Goal: Information Seeking & Learning: Learn about a topic

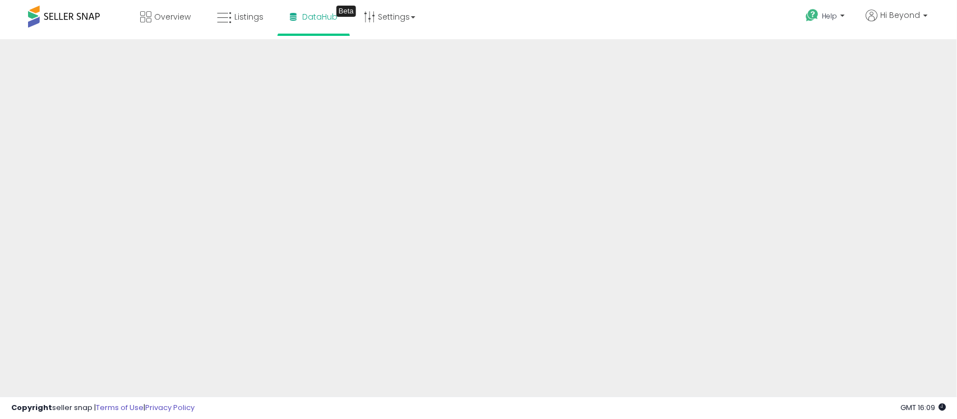
click at [81, 11] on span at bounding box center [64, 17] width 72 height 22
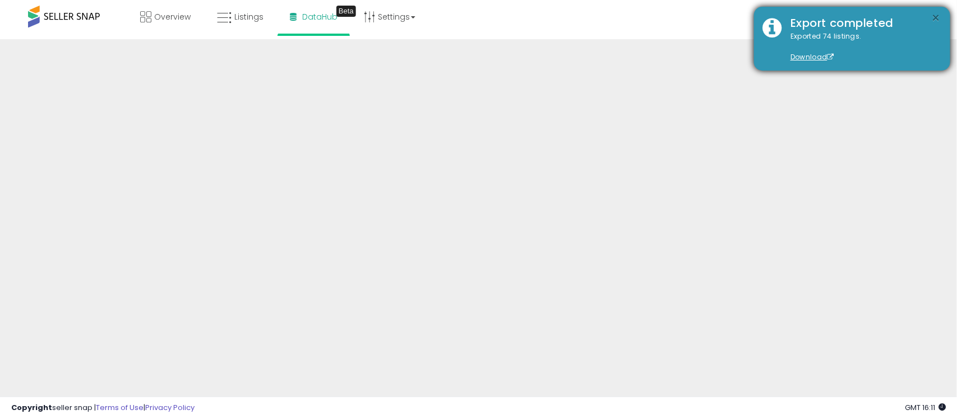
click at [934, 17] on button "×" at bounding box center [935, 18] width 9 height 14
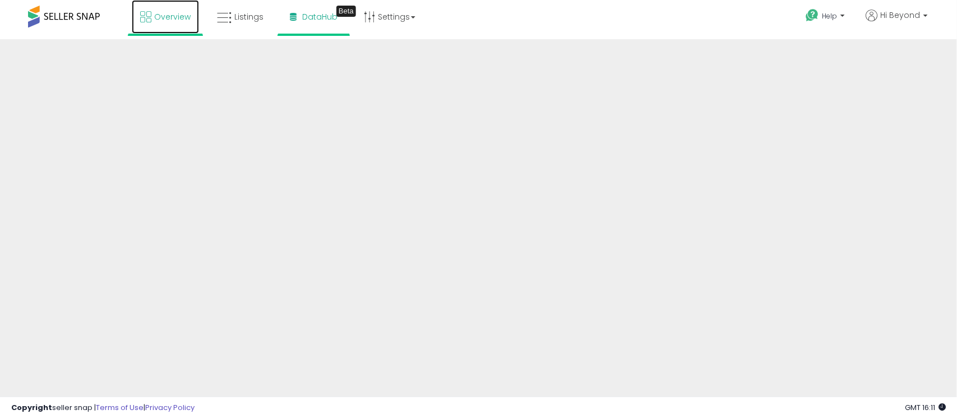
click at [169, 22] on link "Overview" at bounding box center [165, 17] width 67 height 34
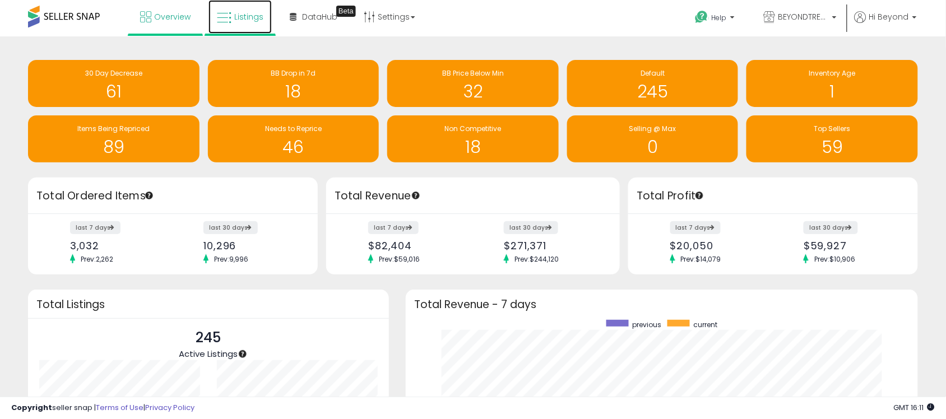
click at [229, 11] on icon at bounding box center [224, 18] width 15 height 15
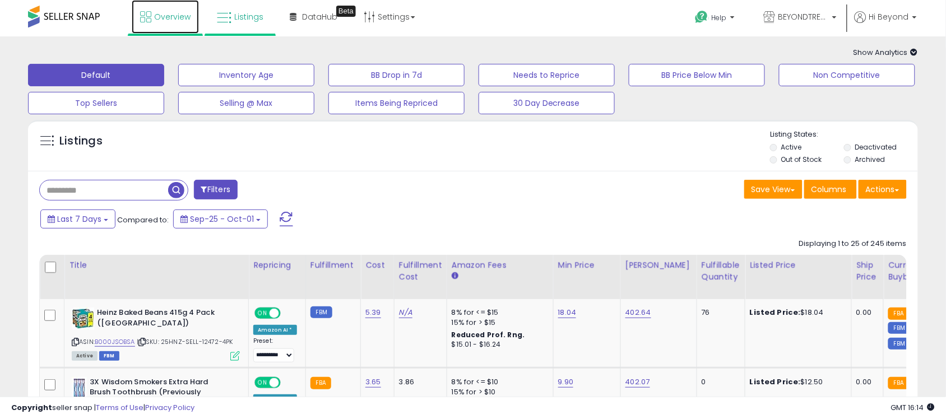
click at [183, 15] on span "Overview" at bounding box center [172, 16] width 36 height 11
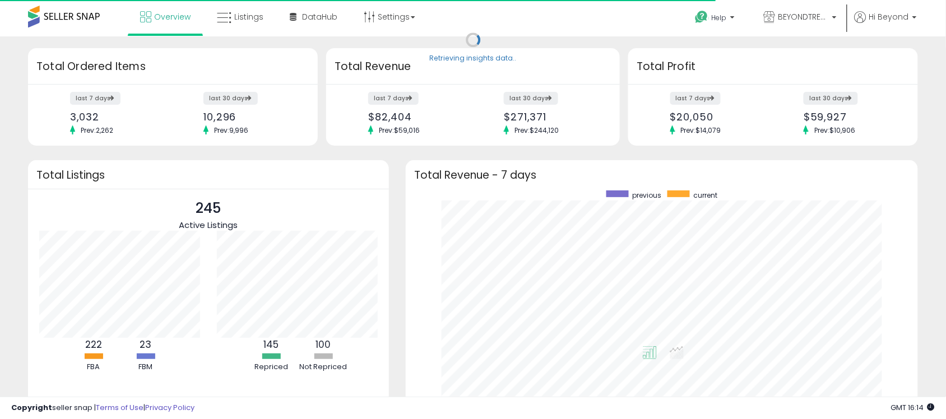
scroll to position [212, 490]
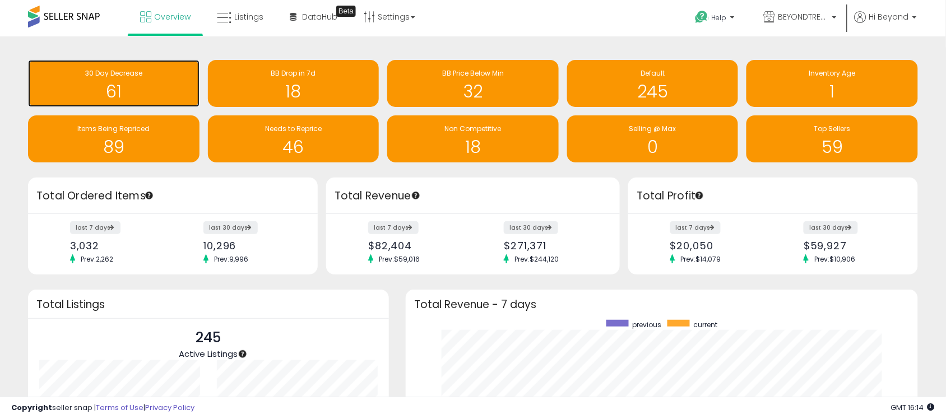
click at [133, 71] on span "30 Day Decrease" at bounding box center [113, 73] width 57 height 10
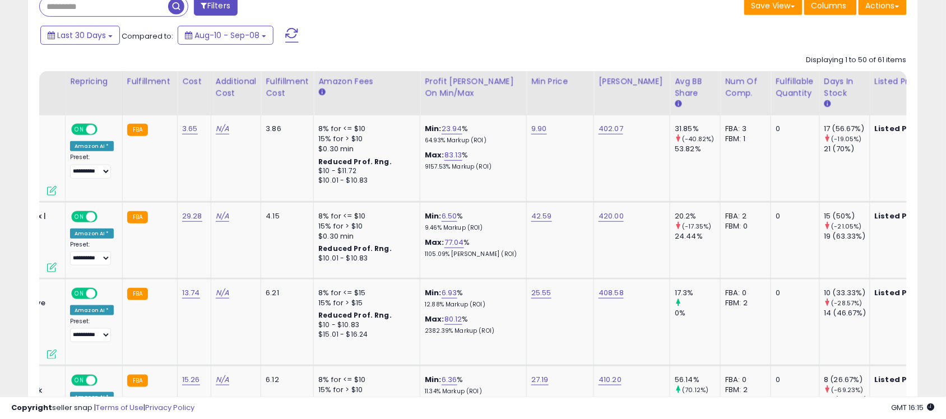
scroll to position [0, 196]
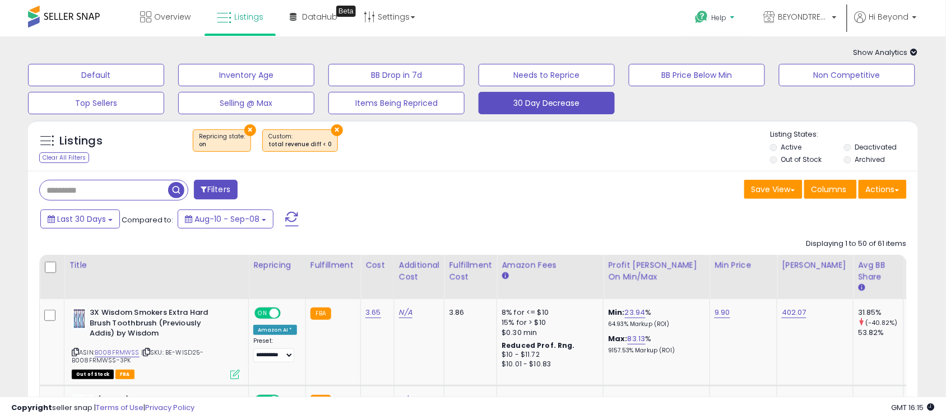
click at [736, 15] on p "Help" at bounding box center [716, 19] width 43 height 12
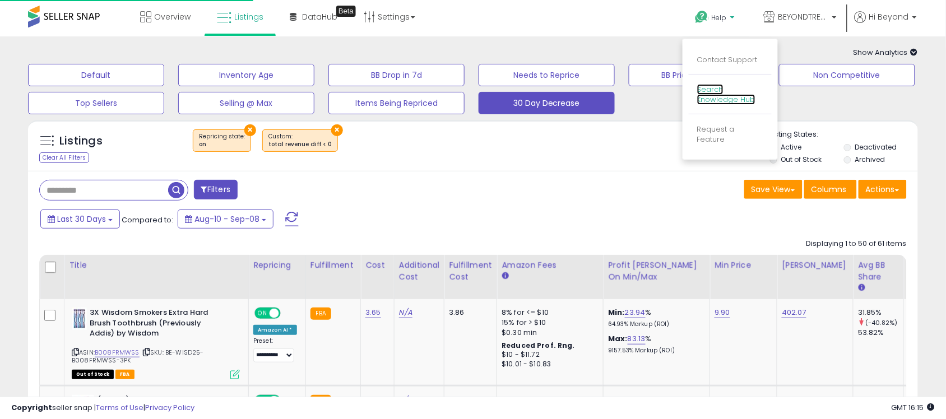
click at [726, 96] on link "Search Knowledge Hub" at bounding box center [726, 94] width 58 height 21
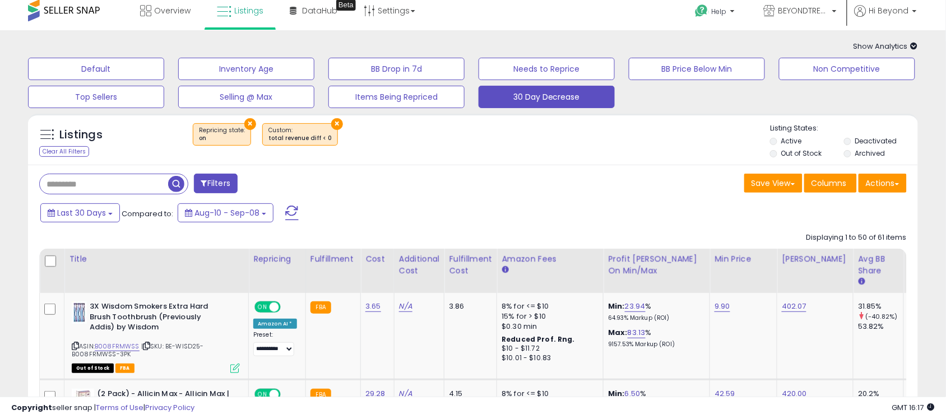
scroll to position [0, 0]
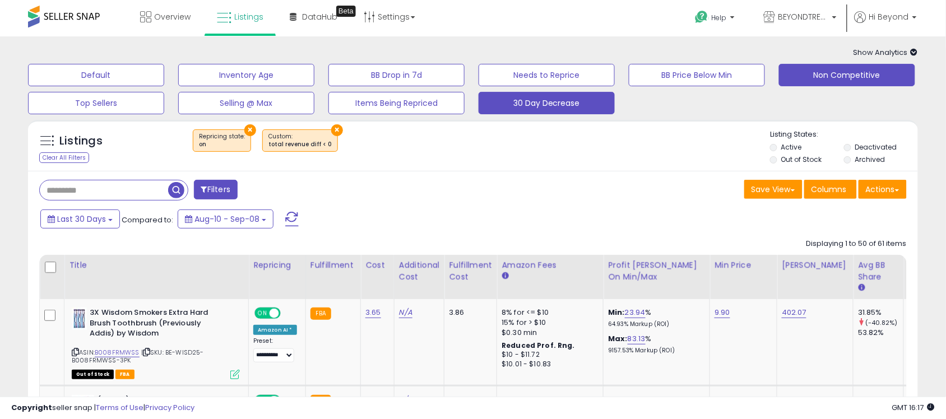
click at [811, 82] on button "Non Competitive" at bounding box center [847, 75] width 136 height 22
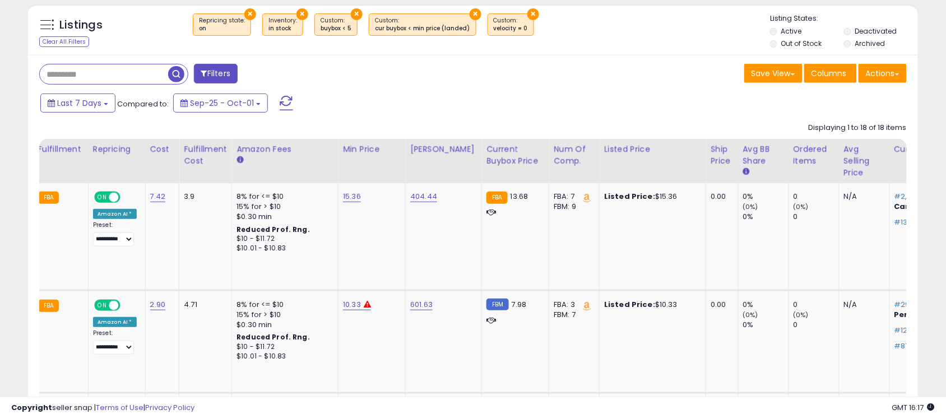
scroll to position [0, 398]
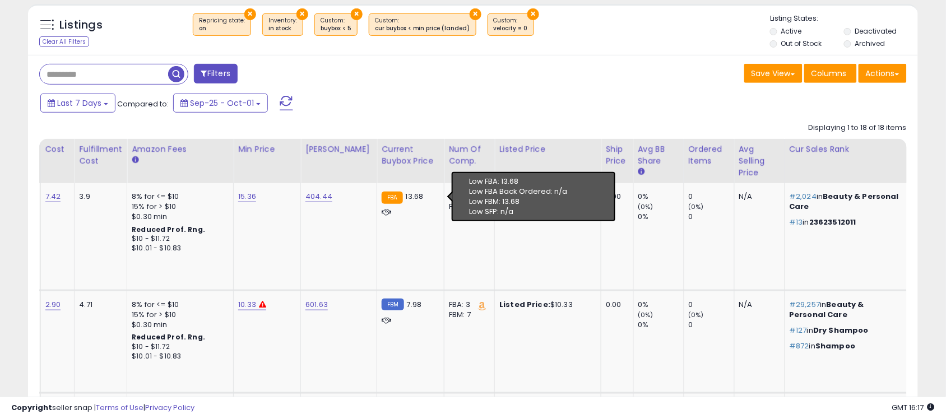
click at [503, 202] on span "Low FBM: 13.68" at bounding box center [494, 201] width 50 height 11
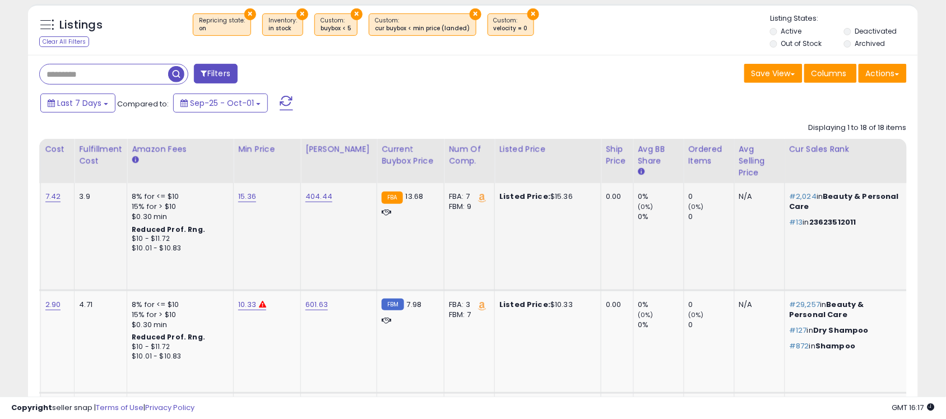
click at [382, 200] on small "FBA" at bounding box center [392, 198] width 21 height 12
click at [689, 302] on div "0" at bounding box center [711, 305] width 45 height 10
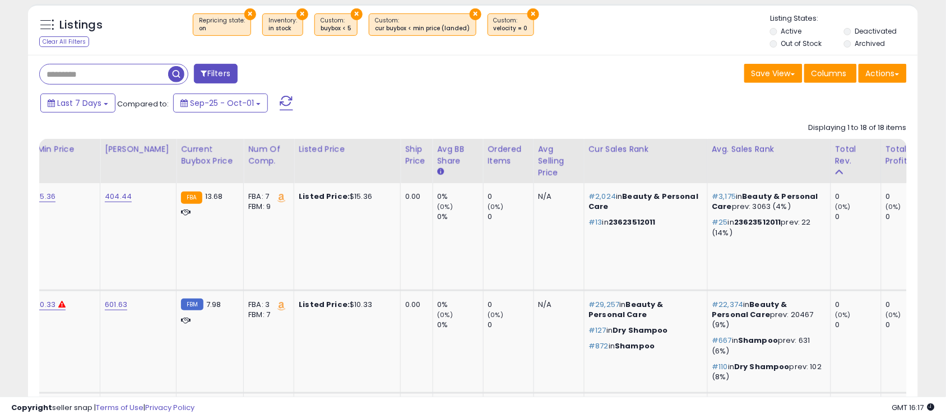
scroll to position [0, 707]
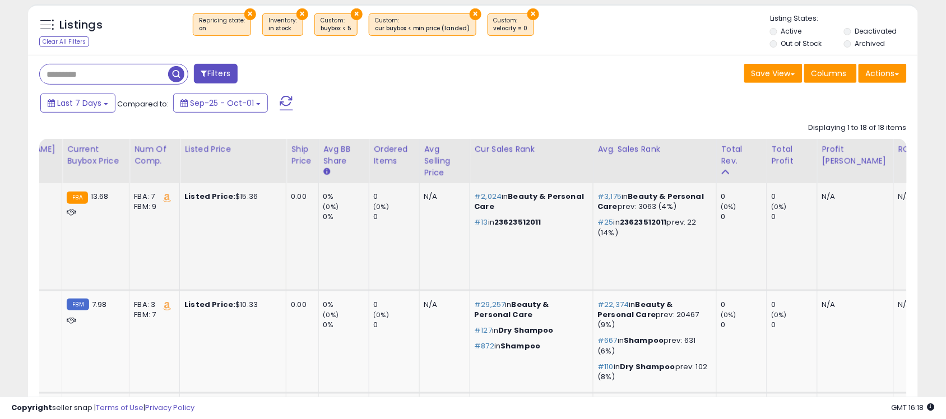
click at [494, 220] on span "23623512011" at bounding box center [517, 222] width 47 height 11
click at [620, 224] on span "23623512011" at bounding box center [643, 222] width 47 height 11
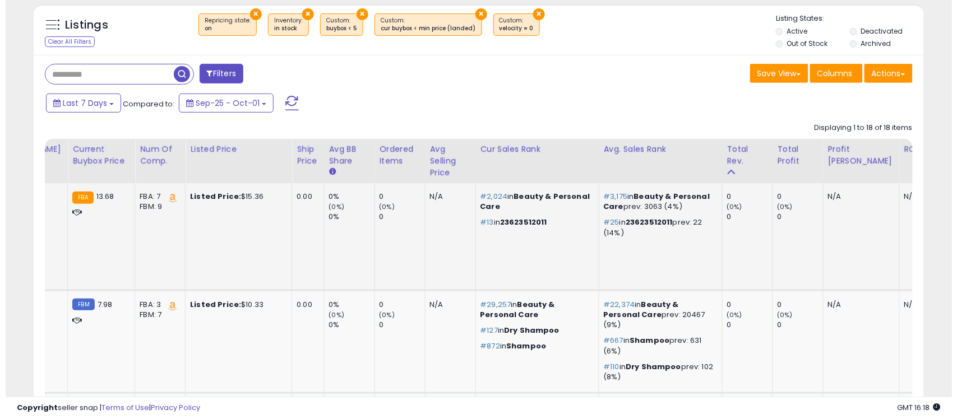
scroll to position [0, 0]
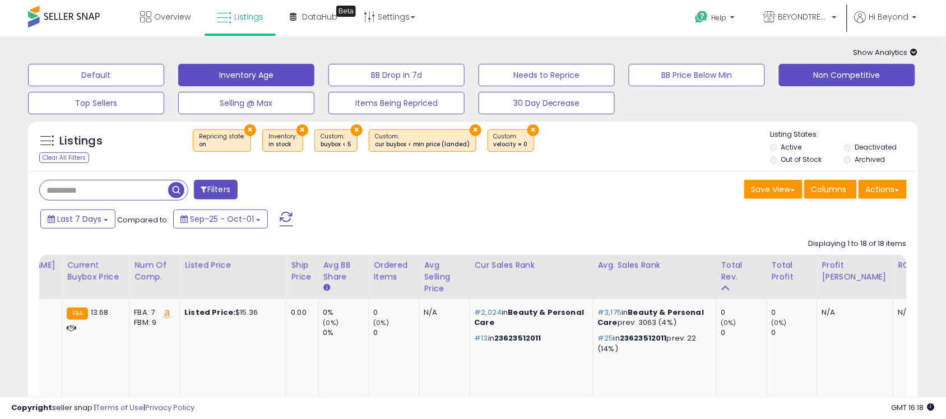
click at [233, 80] on button "Inventory Age" at bounding box center [246, 75] width 136 height 22
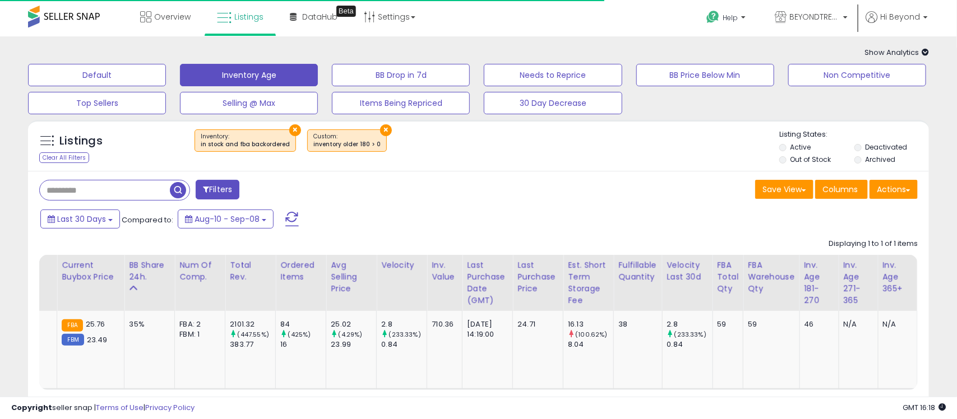
scroll to position [0, 569]
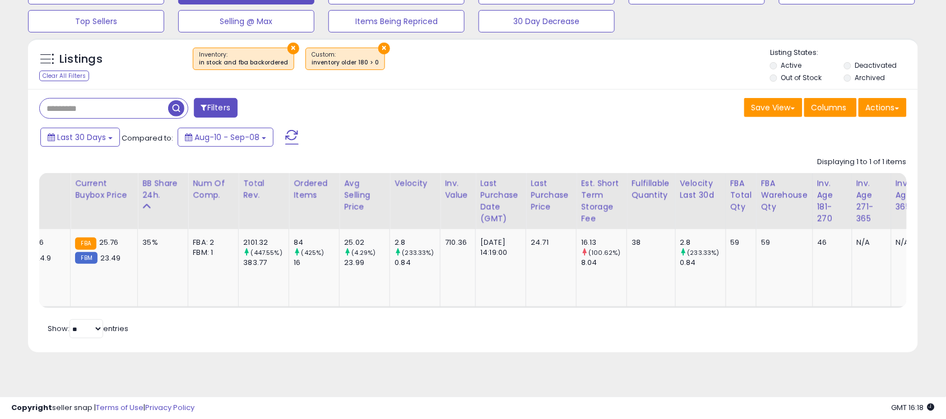
drag, startPoint x: 424, startPoint y: 315, endPoint x: 279, endPoint y: 321, distance: 145.8
click at [279, 308] on div "Title Repricing Cost Fulfillment Cost" at bounding box center [473, 240] width 868 height 135
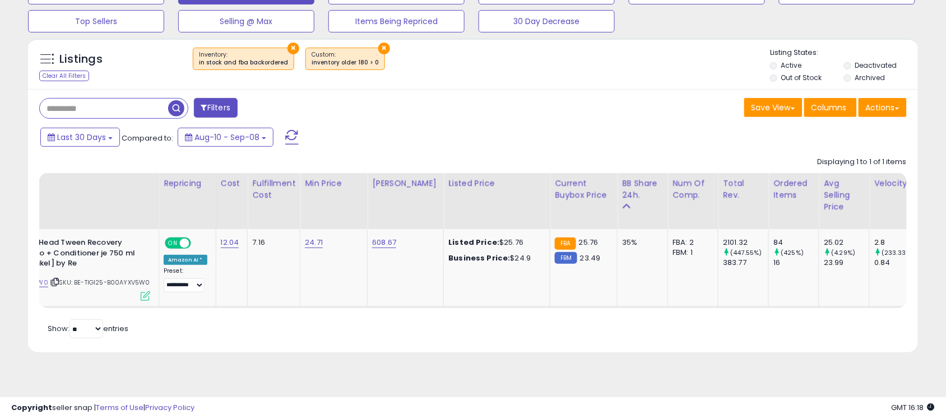
scroll to position [0, 0]
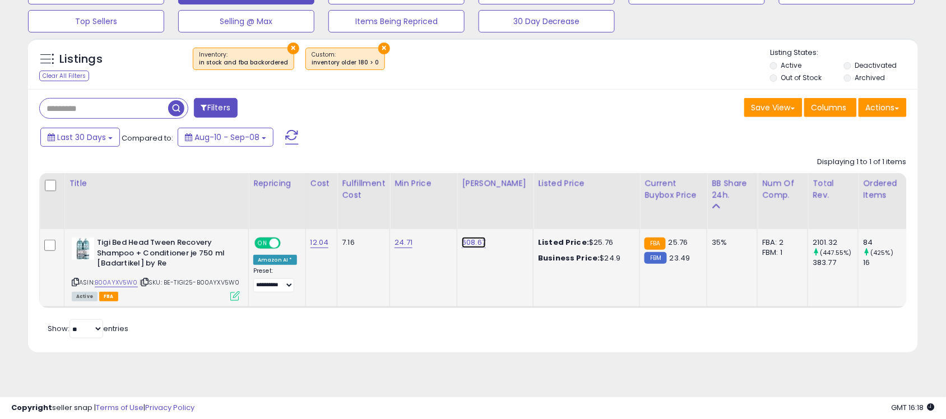
click at [465, 247] on link "608.67" at bounding box center [474, 242] width 24 height 11
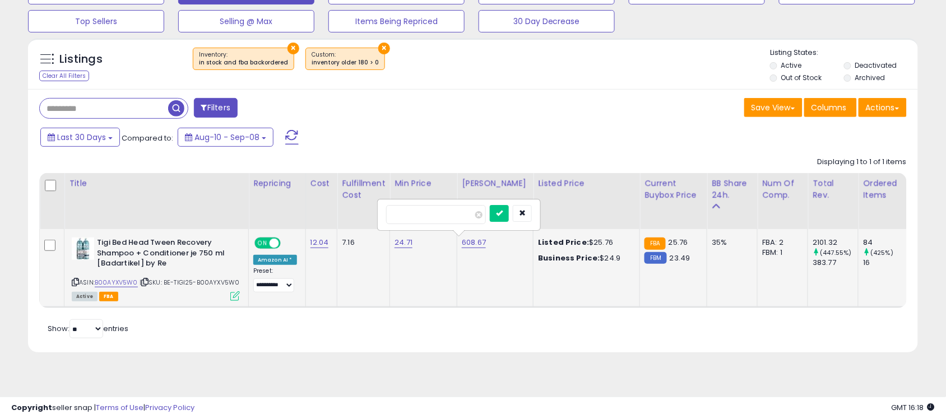
click at [616, 290] on td "Listed Price: $25.76 Business Price: $24.9" at bounding box center [587, 268] width 106 height 78
click at [426, 263] on td "24.71" at bounding box center [423, 268] width 67 height 78
click at [604, 289] on td "Listed Price: $25.76 Business Price: $24.9" at bounding box center [587, 268] width 106 height 78
drag, startPoint x: 556, startPoint y: 209, endPoint x: 546, endPoint y: 211, distance: 9.7
click at [540, 211] on div "******" at bounding box center [458, 215] width 161 height 30
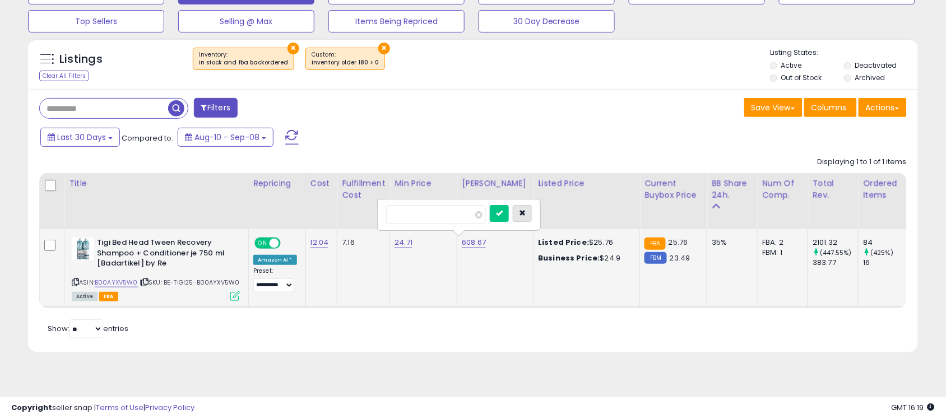
click at [526, 211] on icon "button" at bounding box center [522, 213] width 7 height 7
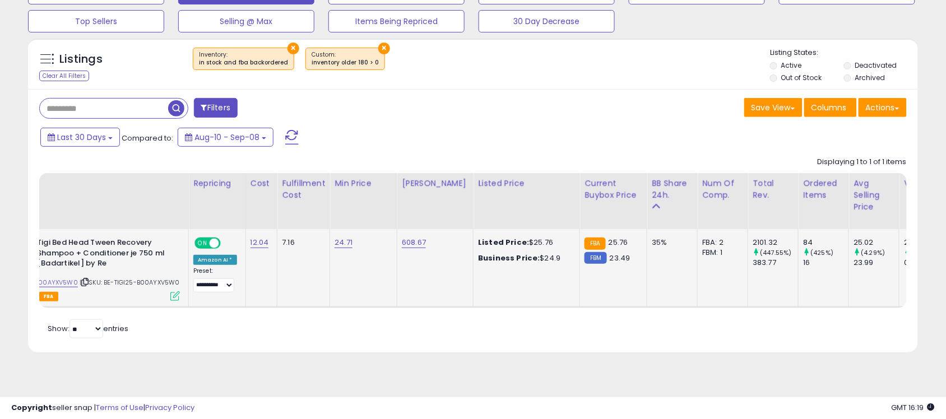
scroll to position [0, 82]
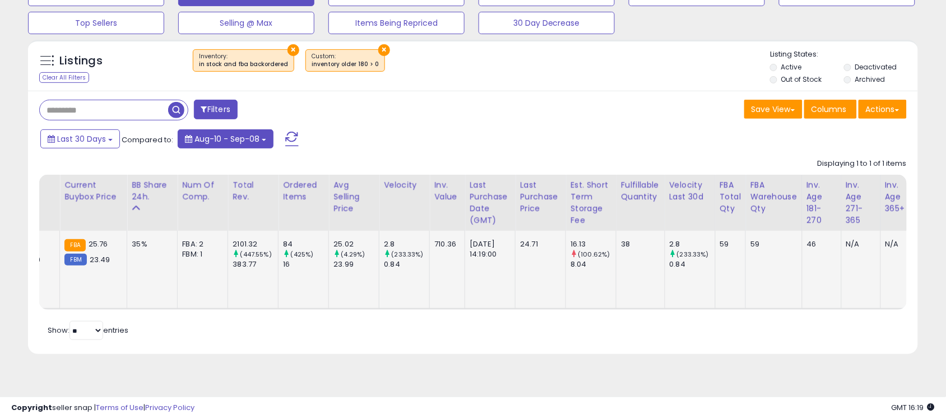
click at [235, 132] on button "Aug-10 - Sep-08" at bounding box center [226, 138] width 96 height 19
click at [421, 105] on div "Filters" at bounding box center [252, 111] width 442 height 22
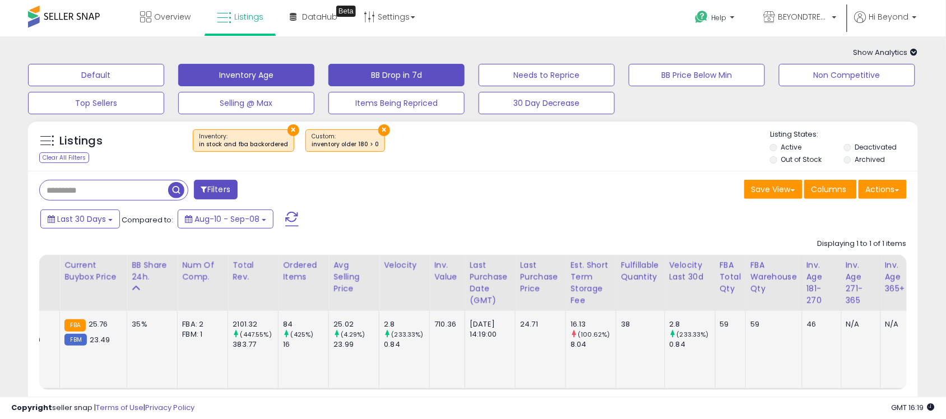
click at [402, 77] on button "BB Drop in 7d" at bounding box center [396, 75] width 136 height 22
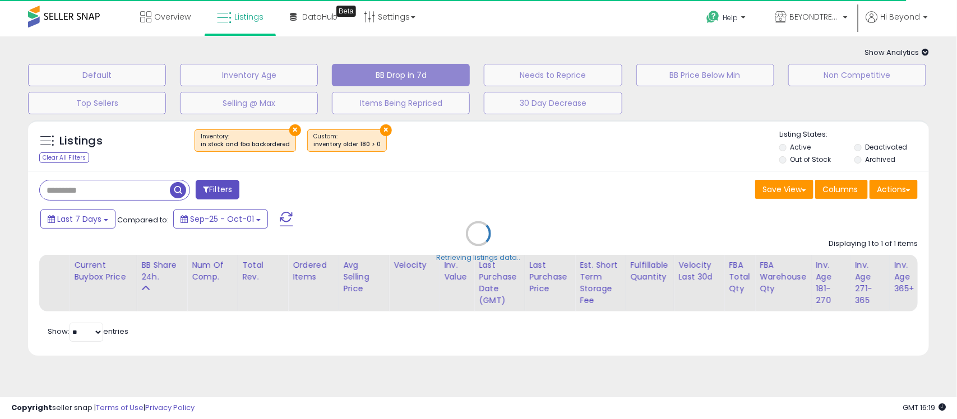
select select "**"
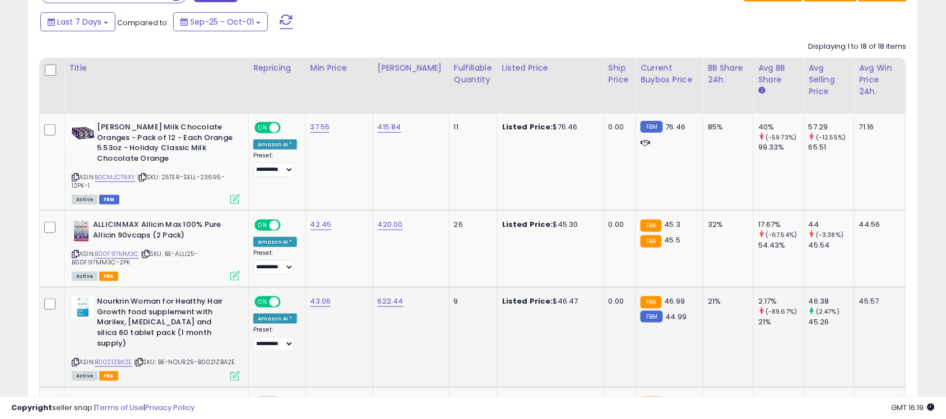
click at [703, 333] on td "21%" at bounding box center [728, 337] width 50 height 100
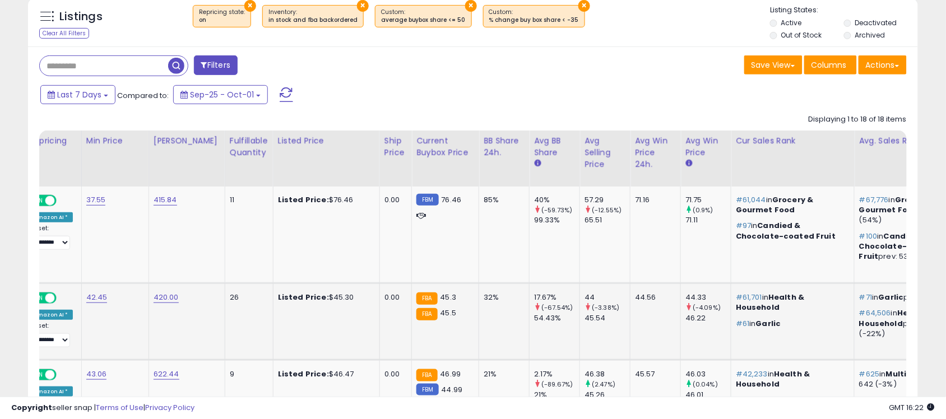
scroll to position [123, 0]
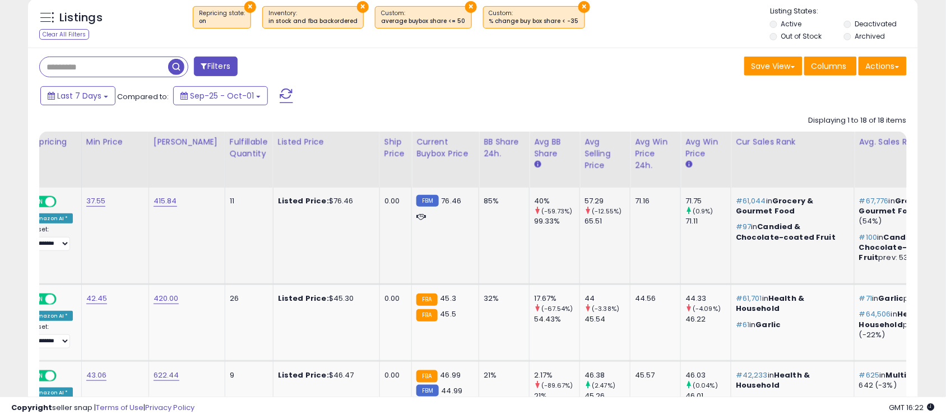
click at [600, 211] on small "(-12.55%)" at bounding box center [607, 211] width 30 height 9
click at [98, 69] on input "text" at bounding box center [136, 67] width 193 height 20
click at [258, 64] on span "button" at bounding box center [261, 67] width 16 height 16
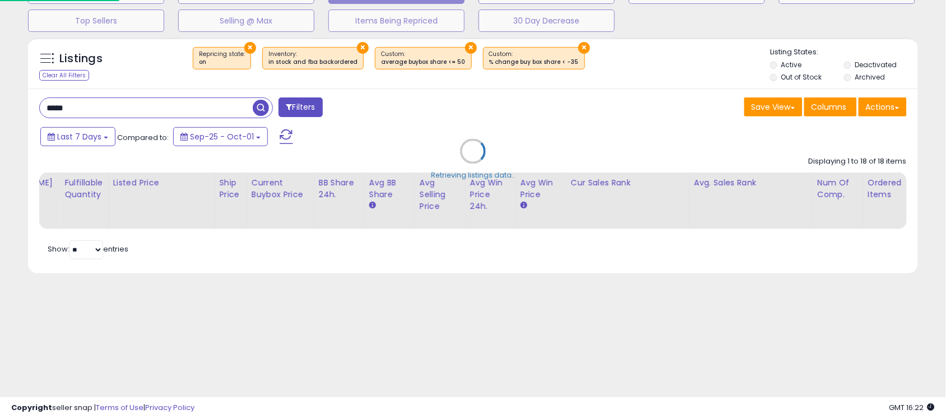
scroll to position [82, 0]
click at [82, 111] on input "*****" at bounding box center [146, 109] width 213 height 20
type input "****"
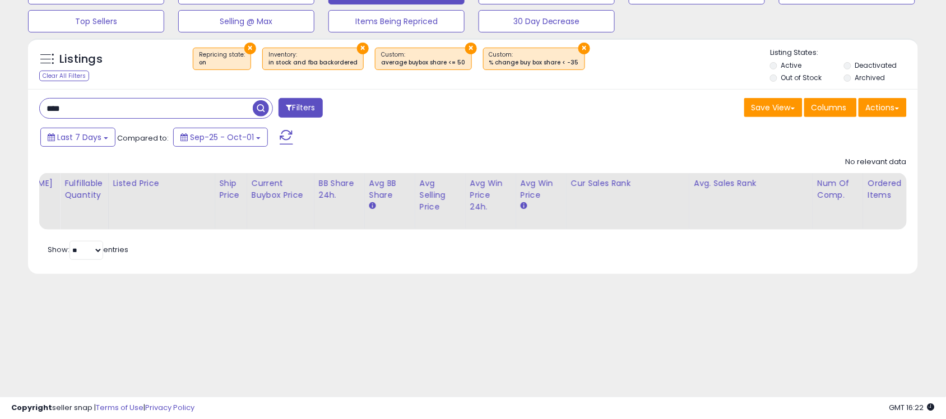
click at [256, 105] on span "button" at bounding box center [261, 108] width 16 height 16
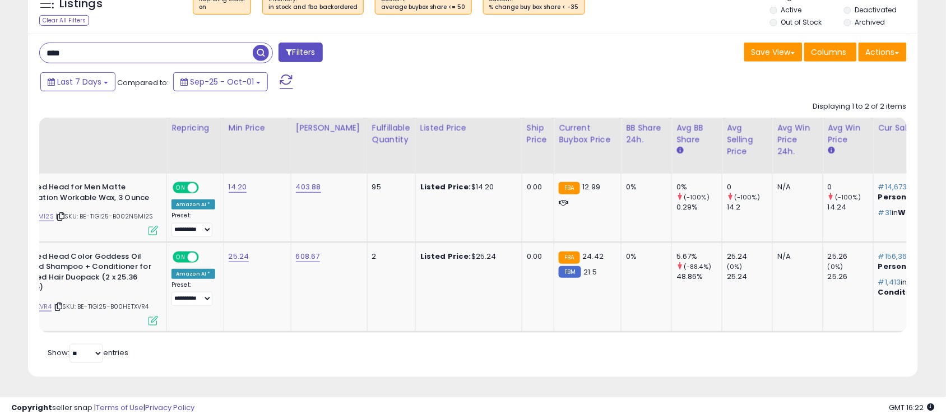
scroll to position [0, 92]
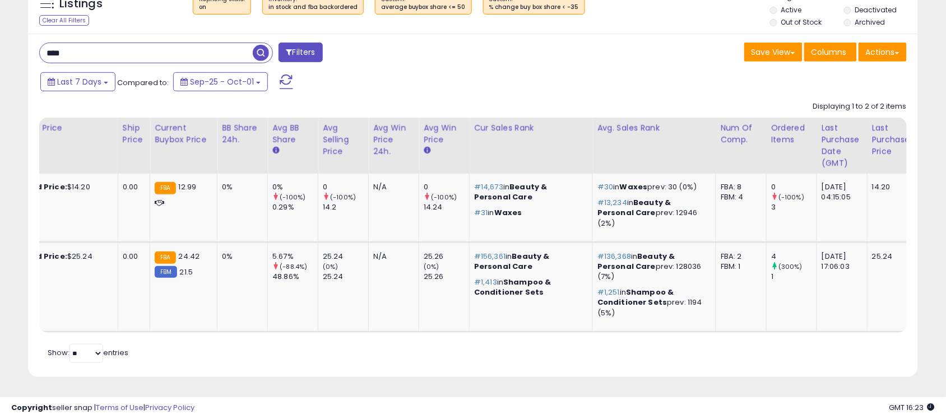
click at [95, 47] on input "****" at bounding box center [146, 53] width 213 height 20
paste input "**********"
type input "**********"
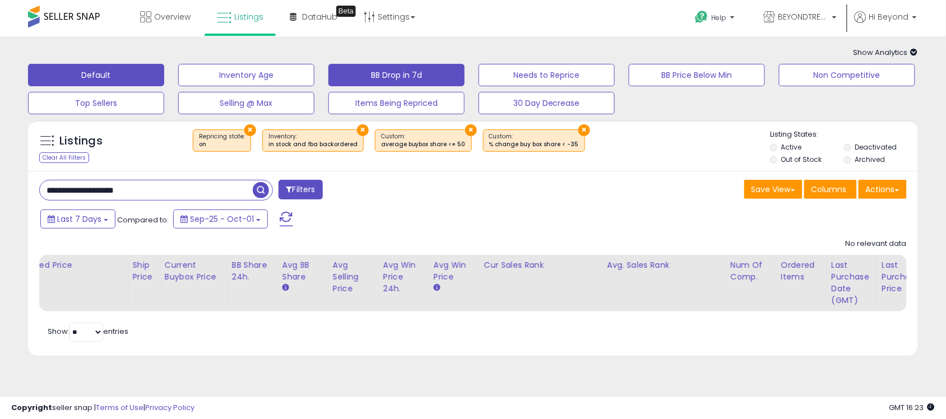
click at [118, 80] on button "Default" at bounding box center [96, 75] width 136 height 22
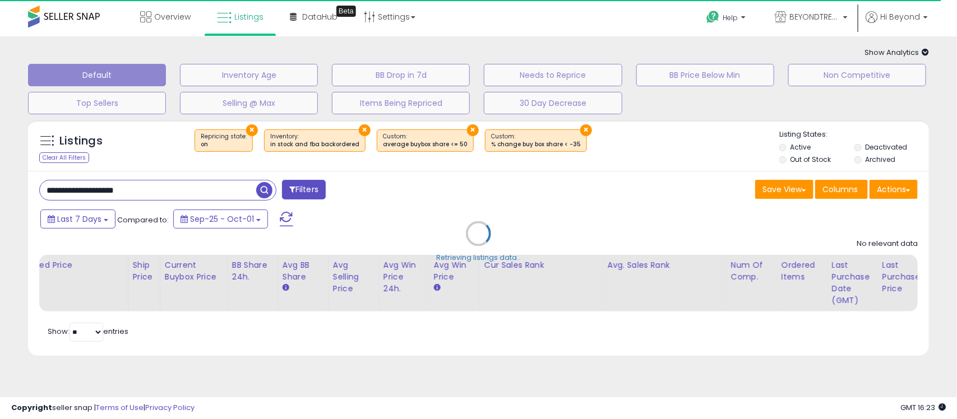
select select "**"
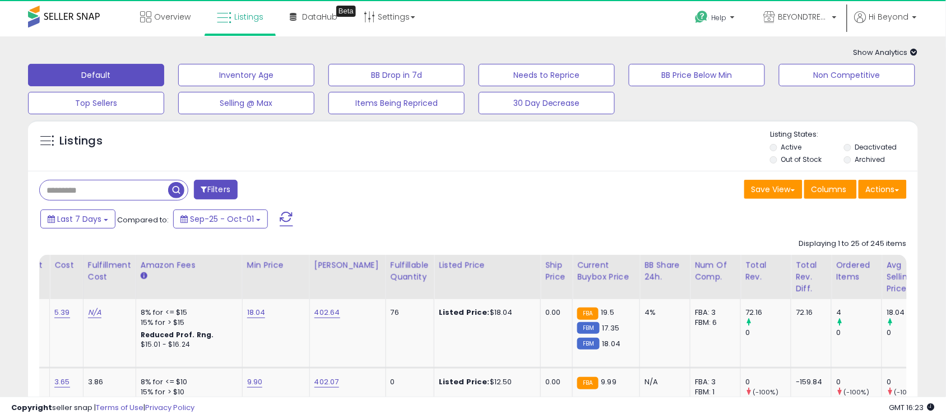
drag, startPoint x: 108, startPoint y: 174, endPoint x: 108, endPoint y: 188, distance: 14.0
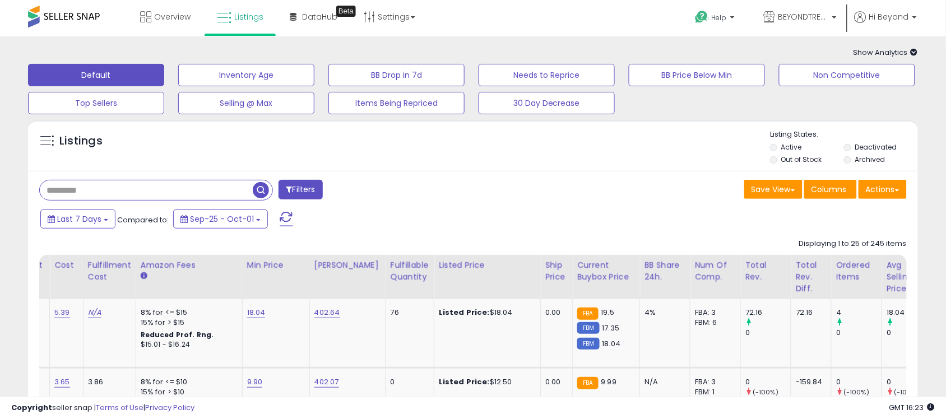
click at [108, 188] on input "text" at bounding box center [146, 190] width 213 height 20
paste input "**********"
type input "**********"
click at [267, 186] on span "button" at bounding box center [261, 190] width 16 height 16
